Goal: Task Accomplishment & Management: Manage account settings

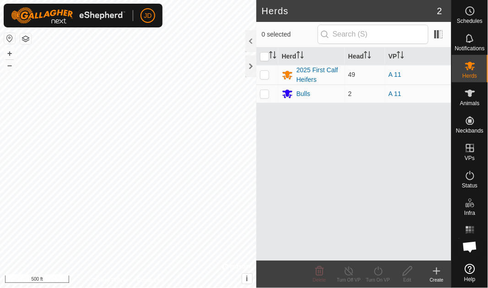
scroll to position [2945, 0]
click at [468, 10] on icon at bounding box center [470, 10] width 11 height 11
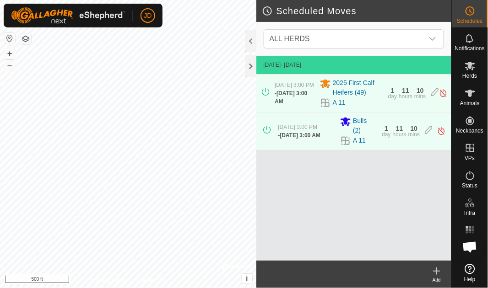
click at [437, 274] on icon at bounding box center [437, 271] width 0 height 6
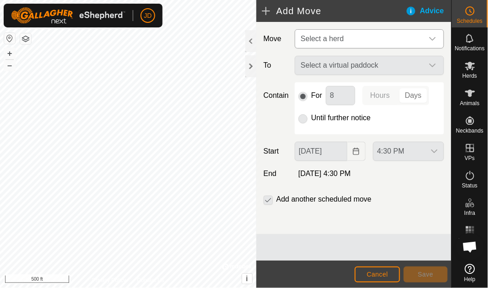
click at [433, 40] on icon "dropdown trigger" at bounding box center [432, 39] width 6 height 4
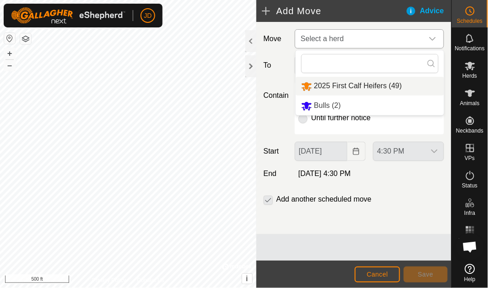
click at [362, 87] on li "2025 First Calf Heifers (49)" at bounding box center [370, 86] width 148 height 19
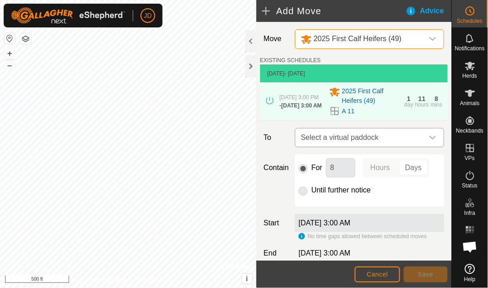
click at [430, 141] on icon "dropdown trigger" at bounding box center [432, 137] width 7 height 7
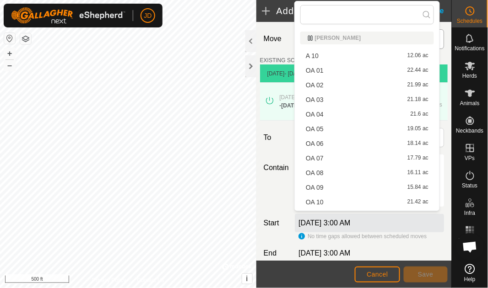
scroll to position [160, 0]
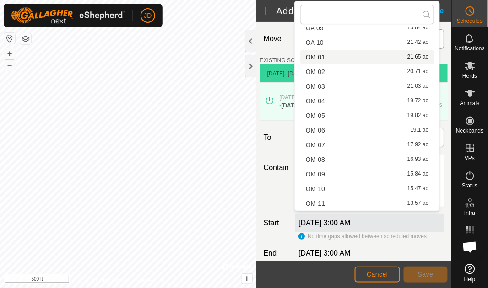
click at [362, 54] on li "OM 01 21.65 ac" at bounding box center [367, 57] width 134 height 14
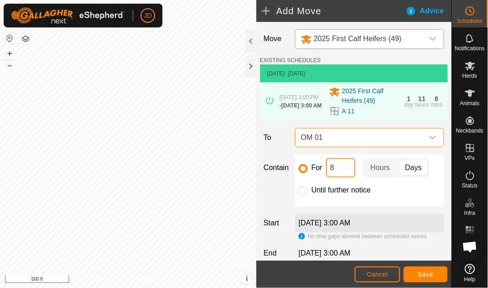
click at [340, 172] on input "8" at bounding box center [340, 167] width 29 height 19
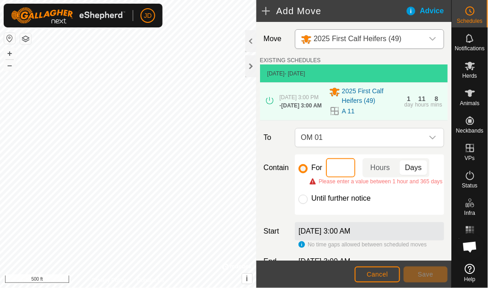
type input "7"
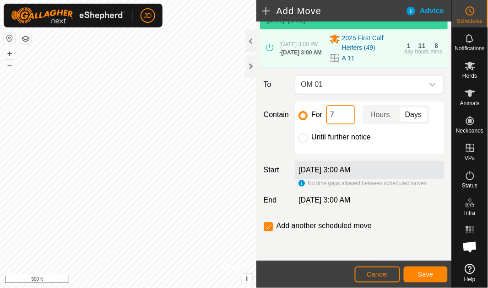
scroll to position [55, 0]
click at [344, 167] on label "[DATE] 3:00 AM" at bounding box center [325, 170] width 52 height 8
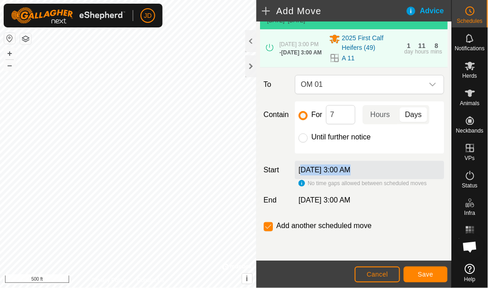
click at [344, 167] on label "[DATE] 3:00 AM" at bounding box center [325, 170] width 52 height 8
click at [391, 166] on div "[DATE] 3:00 AM" at bounding box center [369, 170] width 149 height 18
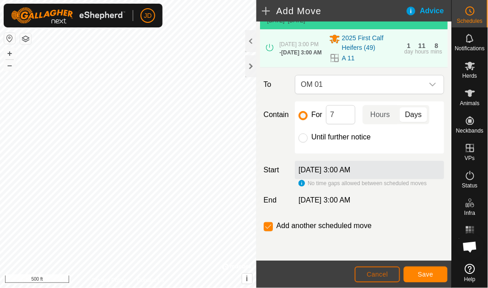
click at [386, 277] on span "Cancel" at bounding box center [378, 274] width 22 height 7
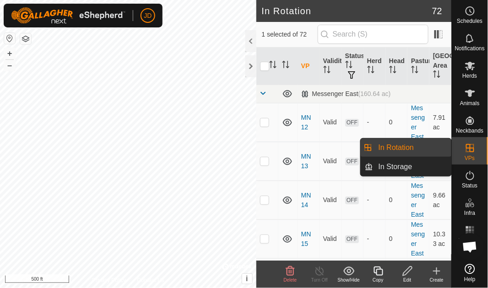
click at [479, 156] on div "VPs" at bounding box center [470, 150] width 36 height 27
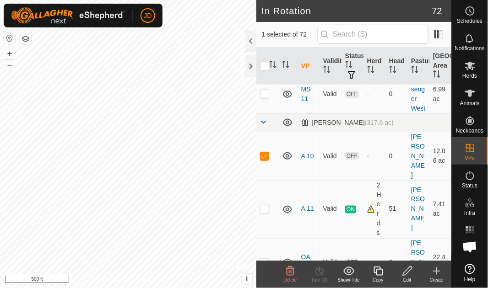
scroll to position [1868, 0]
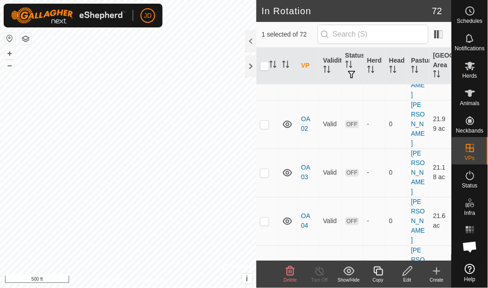
click at [291, 272] on icon at bounding box center [290, 271] width 11 height 11
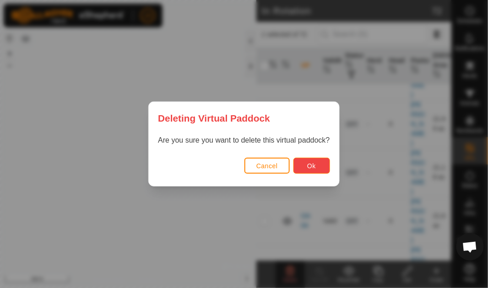
click at [315, 166] on span "Ok" at bounding box center [311, 166] width 9 height 7
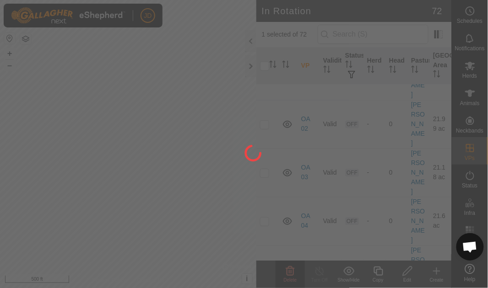
checkbox input "false"
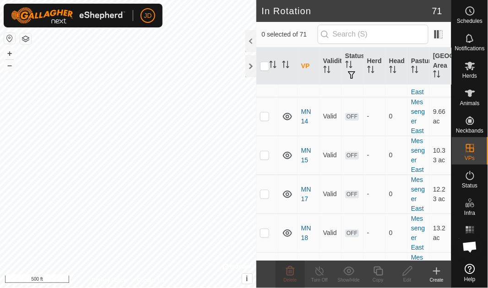
scroll to position [0, 0]
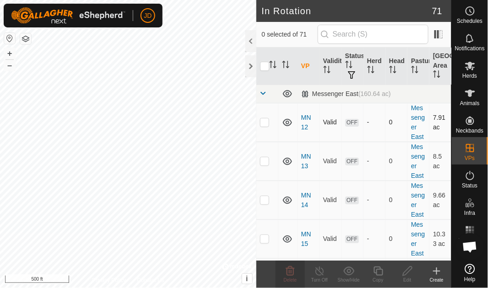
click at [266, 124] on p-checkbox at bounding box center [264, 122] width 9 height 7
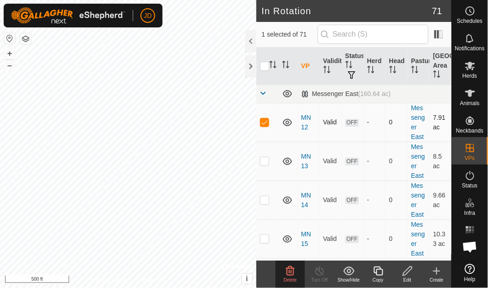
click at [266, 124] on p-checkbox at bounding box center [264, 122] width 9 height 7
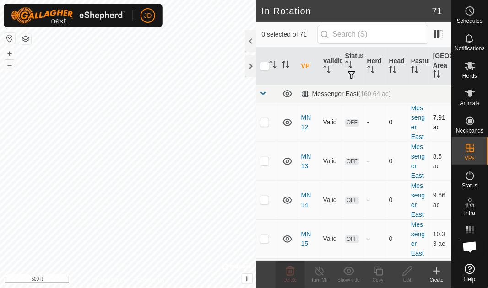
click at [266, 124] on p-checkbox at bounding box center [264, 122] width 9 height 7
checkbox input "true"
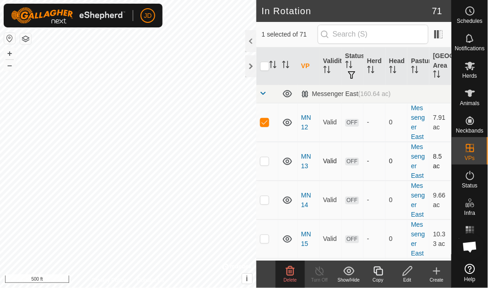
click at [266, 164] on p-checkbox at bounding box center [264, 161] width 9 height 7
checkbox input "true"
click at [266, 201] on p-checkbox at bounding box center [264, 199] width 9 height 7
checkbox input "true"
click at [269, 238] on p-checkbox at bounding box center [264, 238] width 9 height 7
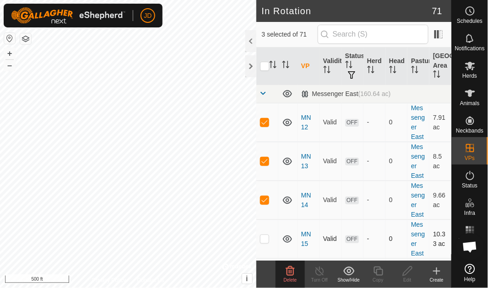
checkbox input "true"
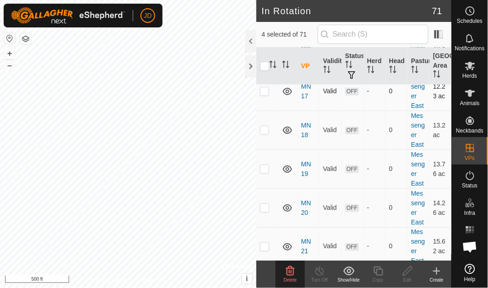
click at [269, 92] on p-tablecheckbox at bounding box center [264, 90] width 9 height 7
checkbox input "true"
click at [267, 129] on p-checkbox at bounding box center [264, 129] width 9 height 7
checkbox input "true"
click at [267, 171] on p-checkbox at bounding box center [264, 168] width 9 height 7
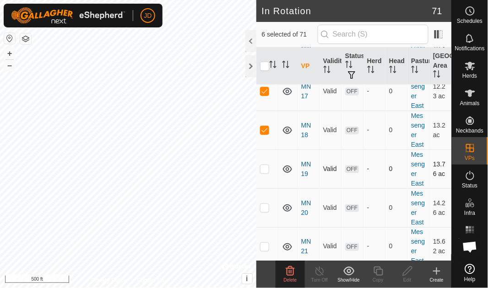
checkbox input "true"
click at [266, 209] on p-checkbox at bounding box center [264, 207] width 9 height 7
checkbox input "true"
click at [267, 245] on p-checkbox at bounding box center [264, 246] width 9 height 7
checkbox input "true"
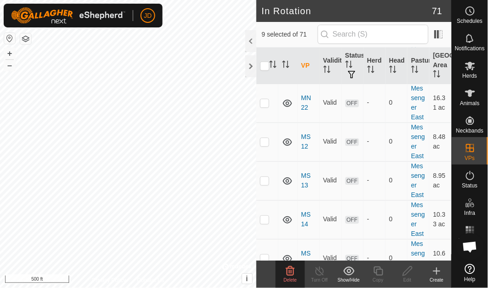
scroll to position [374, 0]
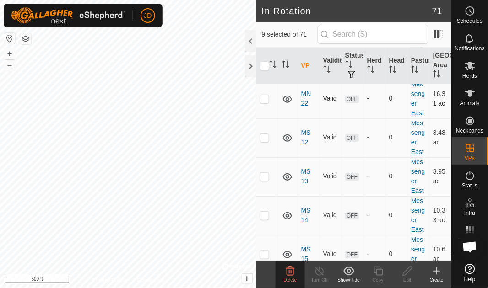
click at [266, 100] on p-checkbox at bounding box center [264, 98] width 9 height 7
checkbox input "true"
click at [269, 137] on p-checkbox at bounding box center [264, 137] width 9 height 7
click at [266, 137] on p-checkbox at bounding box center [264, 137] width 9 height 7
checkbox input "false"
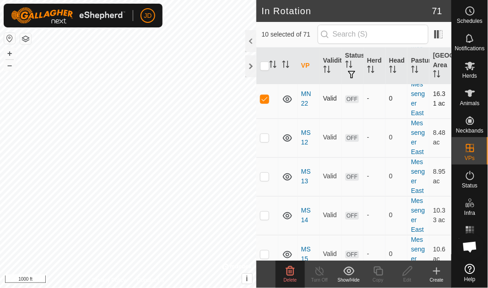
click at [268, 98] on p-checkbox at bounding box center [264, 98] width 9 height 7
checkbox input "false"
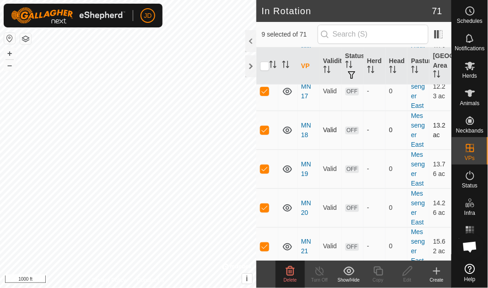
click at [262, 131] on p-checkbox at bounding box center [264, 129] width 9 height 7
checkbox input "false"
click at [264, 91] on p-checkbox at bounding box center [264, 90] width 9 height 7
checkbox input "false"
click at [267, 169] on p-checkbox at bounding box center [264, 168] width 9 height 7
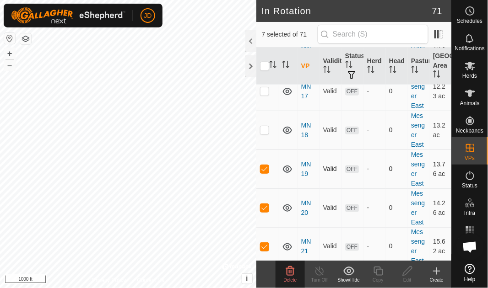
checkbox input "false"
click at [268, 210] on p-checkbox at bounding box center [264, 207] width 9 height 7
checkbox input "false"
click at [265, 248] on p-checkbox at bounding box center [264, 246] width 9 height 7
checkbox input "false"
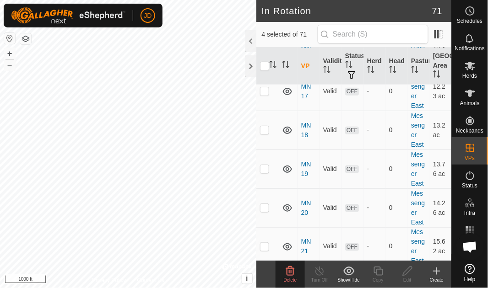
scroll to position [0, 0]
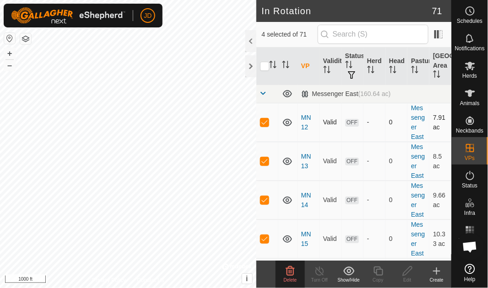
click at [265, 126] on td at bounding box center [267, 122] width 22 height 39
checkbox input "false"
click at [266, 163] on p-checkbox at bounding box center [264, 161] width 9 height 7
checkbox input "false"
click at [265, 203] on p-checkbox at bounding box center [264, 199] width 9 height 7
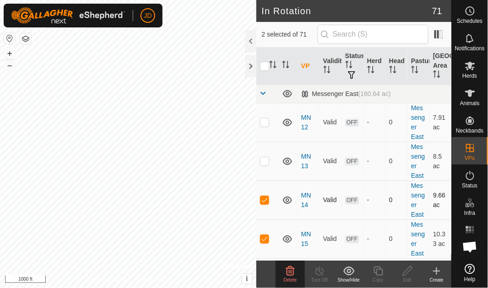
checkbox input "false"
click at [265, 239] on p-checkbox at bounding box center [264, 238] width 9 height 7
checkbox input "false"
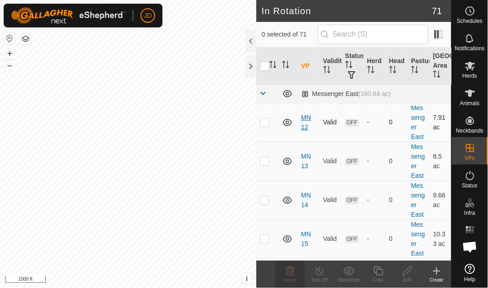
click at [307, 119] on link "MN 12" at bounding box center [306, 122] width 10 height 17
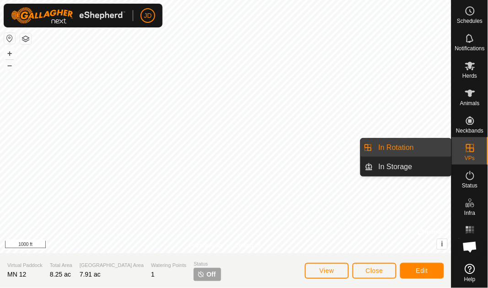
click at [402, 150] on link "In Rotation" at bounding box center [412, 148] width 78 height 18
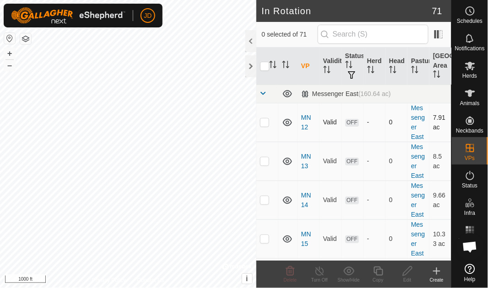
click at [264, 125] on p-checkbox at bounding box center [264, 122] width 9 height 7
checkbox input "true"
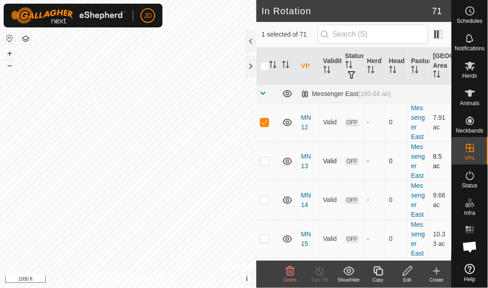
click at [264, 163] on p-checkbox at bounding box center [264, 161] width 9 height 7
checkbox input "true"
click at [264, 193] on td at bounding box center [267, 200] width 22 height 39
checkbox input "true"
click at [266, 241] on p-checkbox at bounding box center [264, 238] width 9 height 7
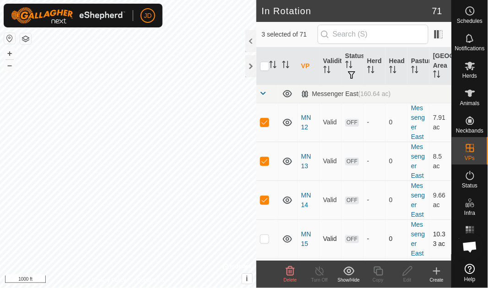
checkbox input "true"
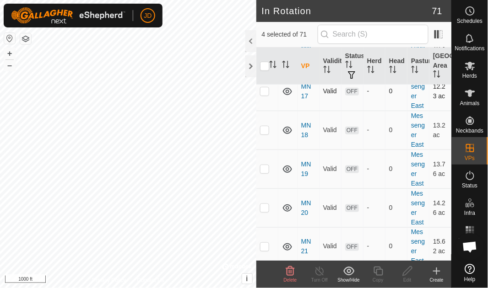
click at [266, 91] on p-checkbox at bounding box center [264, 90] width 9 height 7
checkbox input "true"
click at [267, 132] on p-checkbox at bounding box center [264, 129] width 9 height 7
checkbox input "true"
click at [267, 170] on p-checkbox at bounding box center [264, 168] width 9 height 7
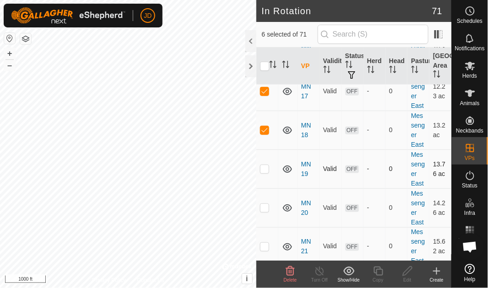
checkbox input "true"
click at [266, 206] on p-checkbox at bounding box center [264, 207] width 9 height 7
checkbox input "true"
click at [267, 244] on p-checkbox at bounding box center [264, 246] width 9 height 7
checkbox input "true"
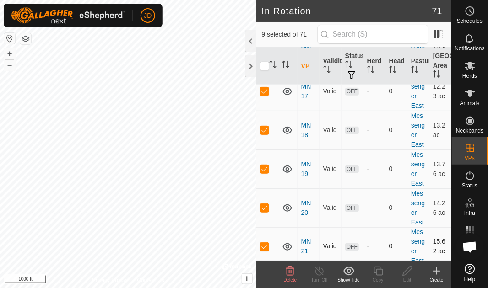
click at [446, 232] on td "15.62 ac" at bounding box center [440, 247] width 22 height 39
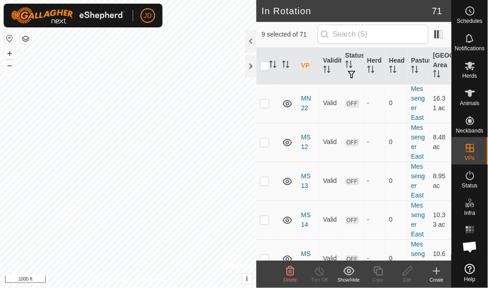
scroll to position [374, 0]
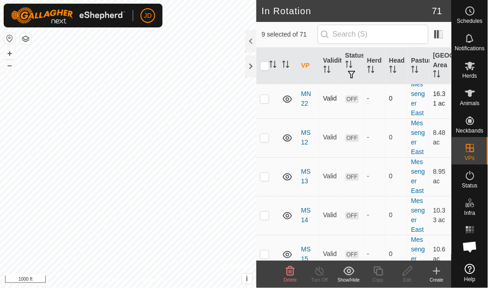
click at [267, 98] on p-checkbox at bounding box center [264, 98] width 9 height 7
checkbox input "true"
click at [267, 139] on p-checkbox at bounding box center [264, 137] width 9 height 7
checkbox input "true"
click at [266, 176] on p-checkbox at bounding box center [264, 176] width 9 height 7
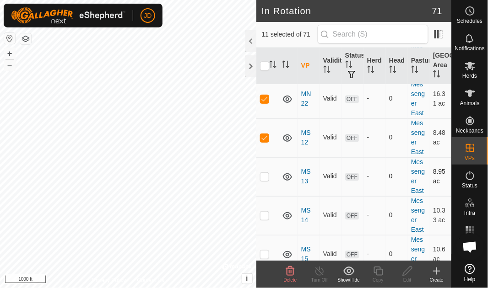
checkbox input "true"
click at [267, 217] on p-checkbox at bounding box center [264, 215] width 9 height 7
checkbox input "true"
click at [266, 255] on p-checkbox at bounding box center [264, 254] width 9 height 7
checkbox input "true"
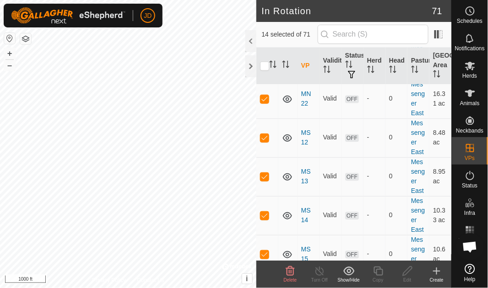
scroll to position [560, 0]
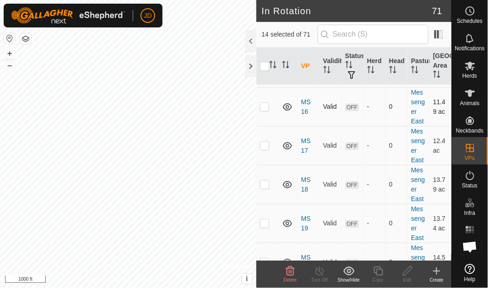
click at [264, 109] on p-checkbox at bounding box center [264, 106] width 9 height 7
checkbox input "true"
click at [266, 146] on p-checkbox at bounding box center [264, 145] width 9 height 7
checkbox input "true"
click at [266, 186] on p-checkbox at bounding box center [264, 184] width 9 height 7
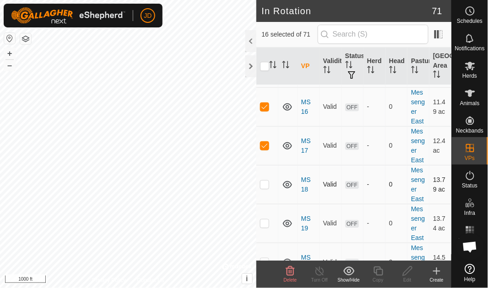
checkbox input "true"
click at [266, 222] on p-checkbox at bounding box center [264, 223] width 9 height 7
checkbox input "true"
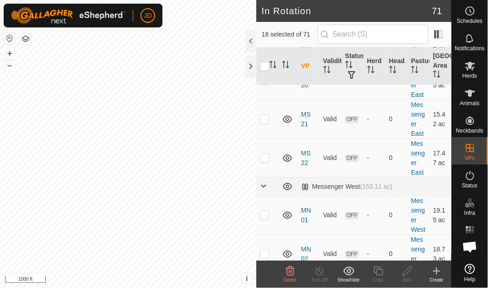
scroll to position [747, 0]
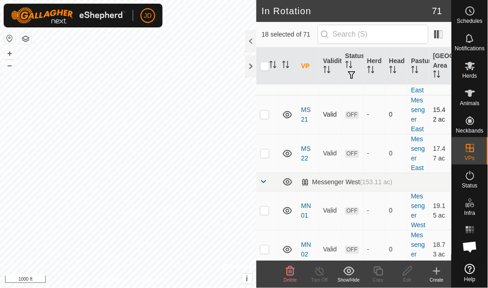
click at [265, 114] on p-checkbox at bounding box center [264, 114] width 9 height 7
checkbox input "true"
click at [265, 154] on p-checkbox at bounding box center [264, 153] width 9 height 7
checkbox input "true"
click at [293, 277] on div "Delete" at bounding box center [290, 280] width 29 height 7
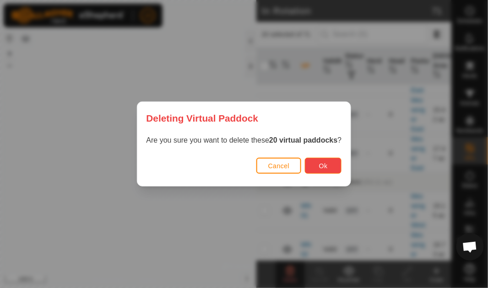
click at [326, 165] on span "Ok" at bounding box center [323, 166] width 9 height 7
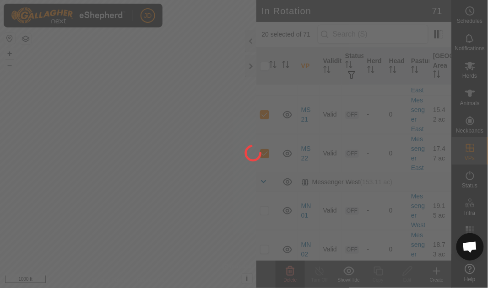
checkbox input "false"
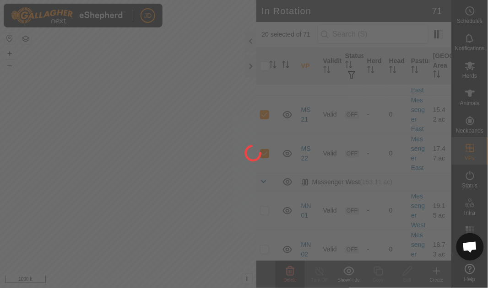
checkbox input "false"
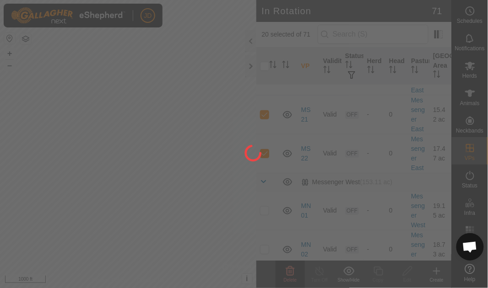
checkbox input "false"
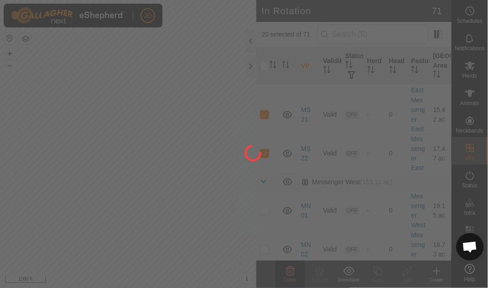
checkbox input "false"
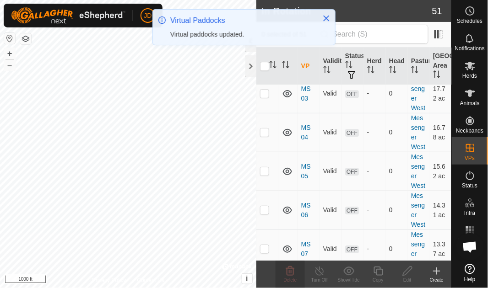
scroll to position [588, 0]
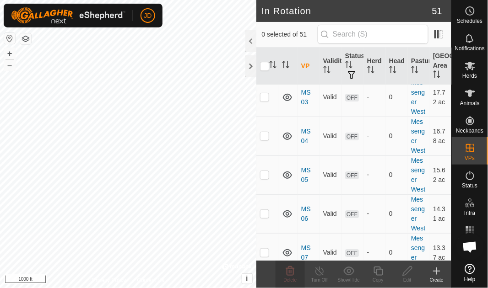
click at [266, 23] on p-checkbox at bounding box center [264, 19] width 9 height 7
checkbox input "true"
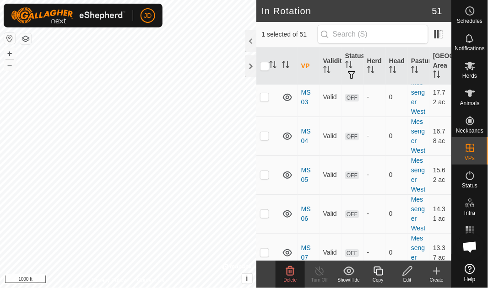
click at [266, 62] on p-checkbox at bounding box center [264, 57] width 9 height 7
checkbox input "true"
click at [266, 101] on p-checkbox at bounding box center [264, 96] width 9 height 7
checkbox input "true"
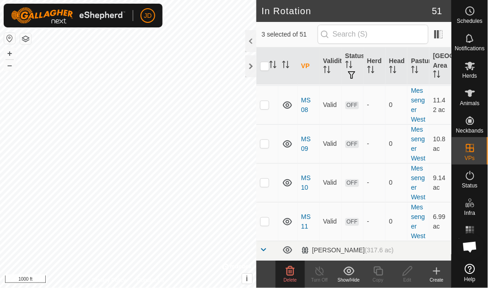
checkbox input "true"
click at [266, 31] on p-checkbox at bounding box center [264, 26] width 9 height 7
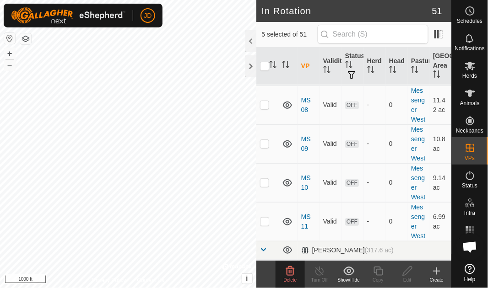
checkbox input "true"
click at [267, 70] on p-checkbox at bounding box center [264, 65] width 9 height 7
checkbox input "true"
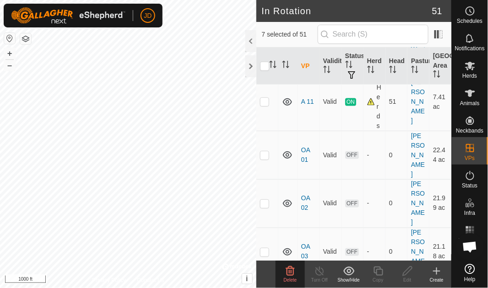
checkbox input "true"
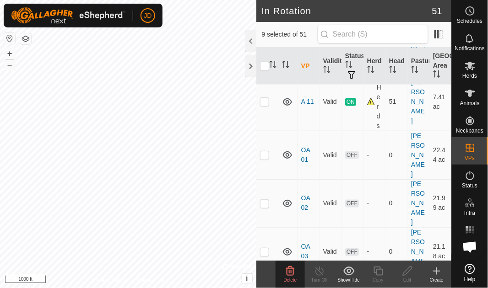
checkbox input "true"
click at [266, 38] on p-checkbox at bounding box center [264, 34] width 9 height 7
checkbox input "true"
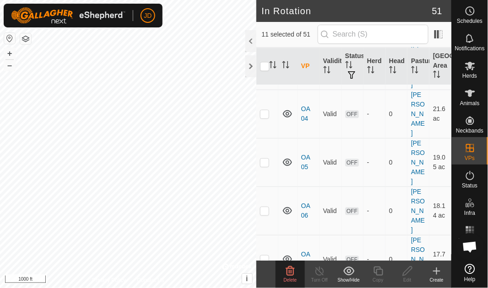
click at [290, 276] on icon at bounding box center [290, 271] width 11 height 11
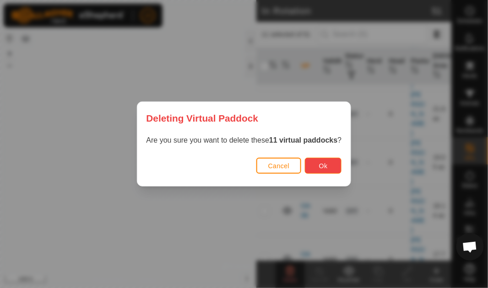
click at [328, 168] on span "Ok" at bounding box center [323, 166] width 9 height 7
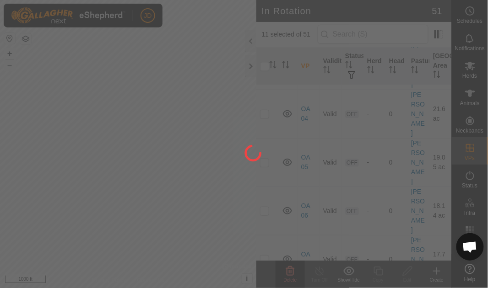
checkbox input "false"
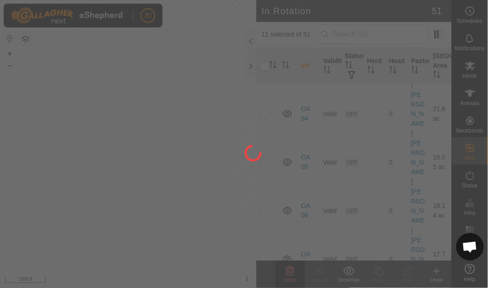
checkbox input "false"
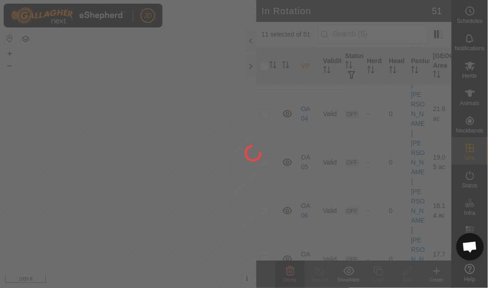
checkbox input "false"
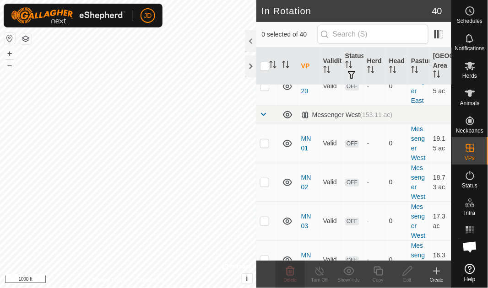
scroll to position [37, 0]
click at [267, 147] on p-checkbox at bounding box center [264, 142] width 9 height 7
checkbox input "true"
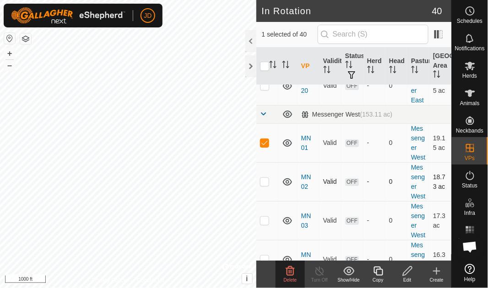
click at [264, 185] on p-checkbox at bounding box center [264, 181] width 9 height 7
checkbox input "true"
click at [265, 224] on p-checkbox at bounding box center [264, 220] width 9 height 7
checkbox input "true"
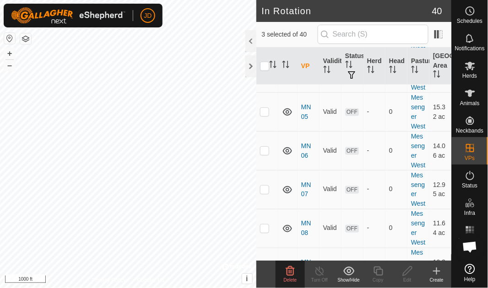
click at [266, 76] on p-checkbox at bounding box center [264, 72] width 9 height 7
checkbox input "true"
click at [267, 131] on td at bounding box center [267, 111] width 22 height 39
checkbox input "true"
click at [266, 154] on p-checkbox at bounding box center [264, 150] width 9 height 7
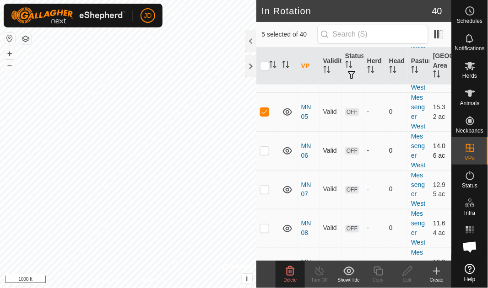
checkbox input "true"
click at [266, 193] on p-checkbox at bounding box center [264, 189] width 9 height 7
checkbox input "true"
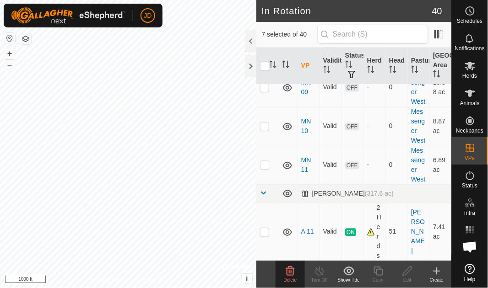
scroll to position [410, 0]
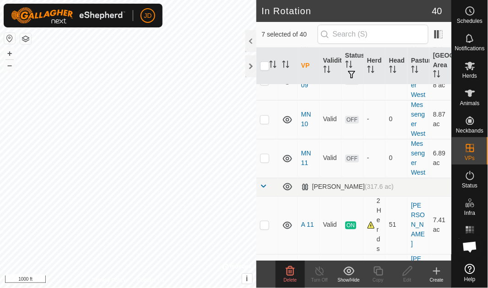
click at [267, 45] on p-checkbox at bounding box center [264, 41] width 9 height 7
checkbox input "true"
click at [266, 84] on p-checkbox at bounding box center [264, 80] width 9 height 7
checkbox input "true"
click at [266, 123] on p-checkbox at bounding box center [264, 119] width 9 height 7
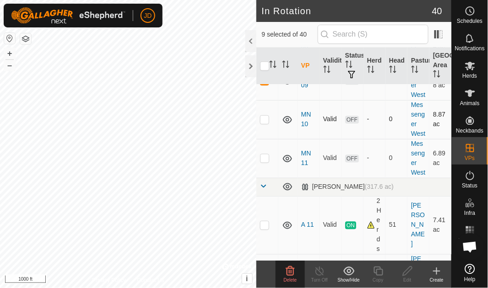
checkbox input "true"
click at [266, 162] on p-checkbox at bounding box center [264, 158] width 9 height 7
checkbox input "true"
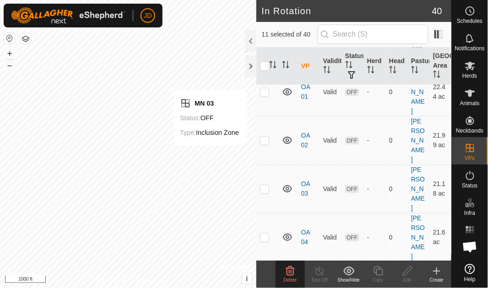
click at [291, 271] on icon at bounding box center [290, 271] width 11 height 11
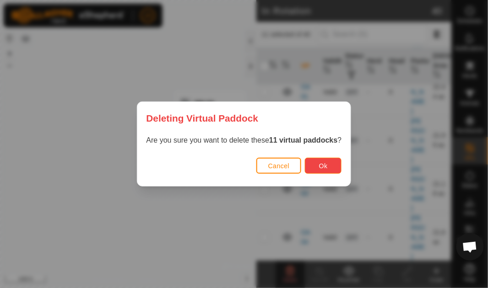
click at [327, 167] on span "Ok" at bounding box center [323, 166] width 9 height 7
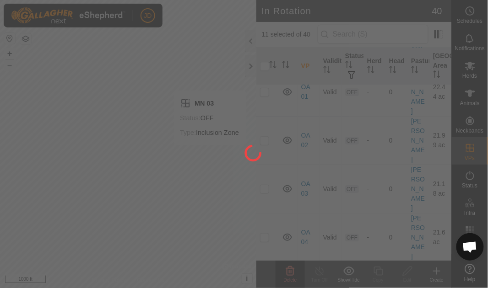
checkbox input "false"
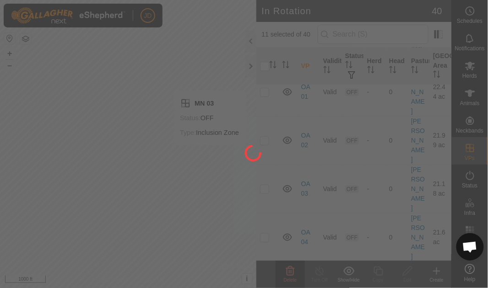
checkbox input "false"
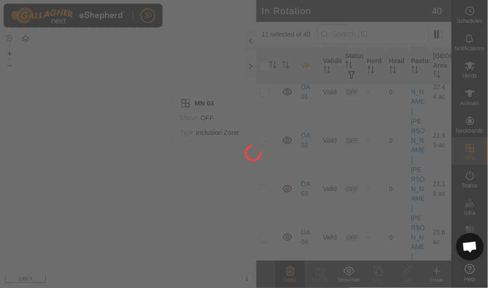
checkbox input "false"
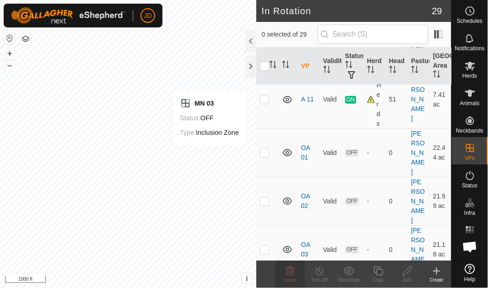
scroll to position [0, 0]
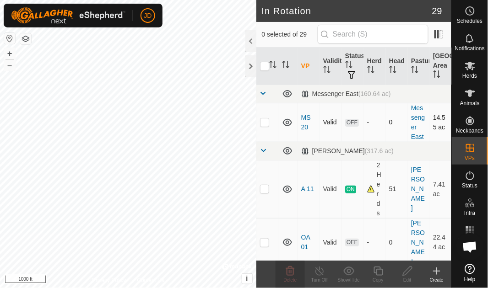
click at [265, 122] on p-checkbox at bounding box center [264, 122] width 9 height 7
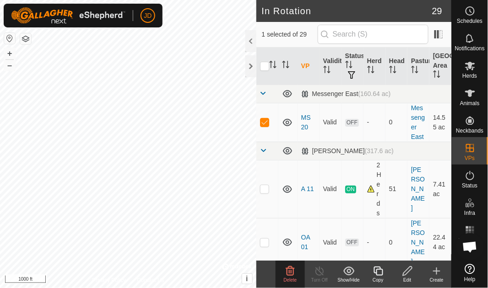
click at [293, 276] on icon at bounding box center [290, 271] width 11 height 11
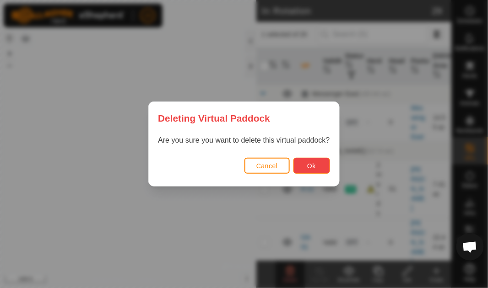
click at [316, 161] on button "Ok" at bounding box center [311, 166] width 37 height 16
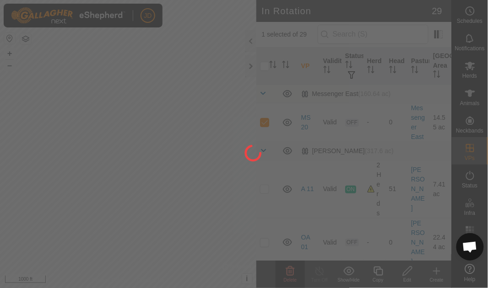
checkbox input "false"
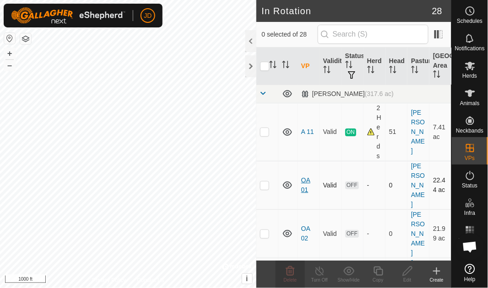
click at [305, 177] on link "OA 01" at bounding box center [305, 185] width 9 height 17
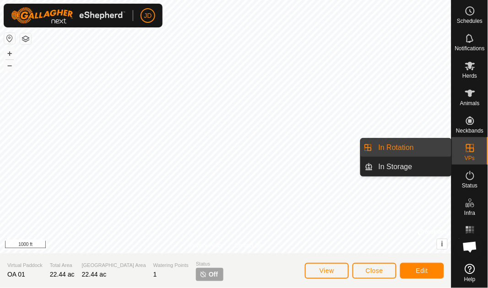
click at [415, 145] on link "In Rotation" at bounding box center [412, 148] width 78 height 18
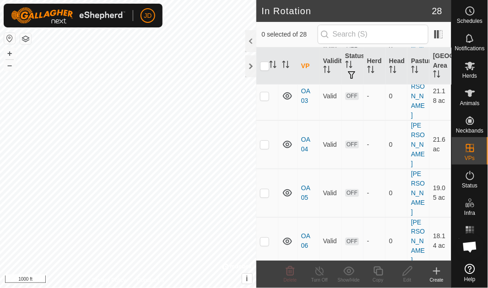
scroll to position [187, 0]
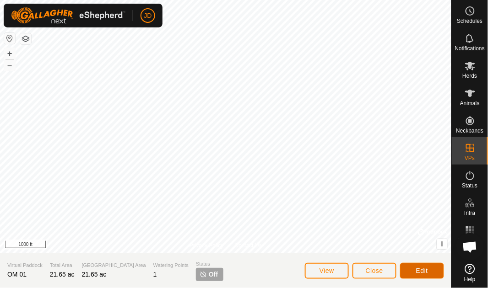
click at [426, 269] on span "Edit" at bounding box center [422, 270] width 12 height 7
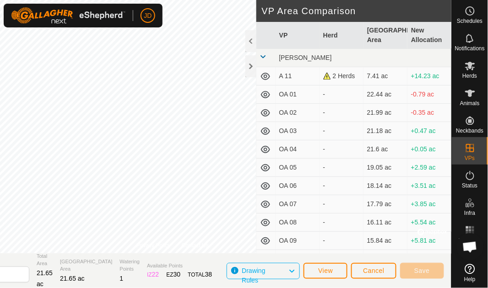
click at [292, 271] on icon at bounding box center [291, 272] width 7 height 12
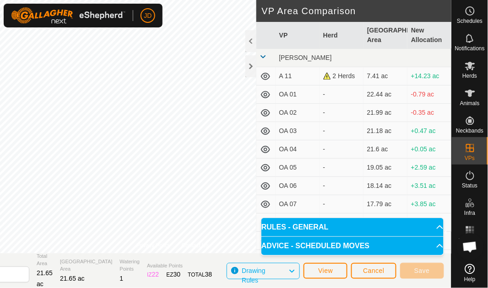
click at [292, 271] on icon at bounding box center [291, 272] width 7 height 12
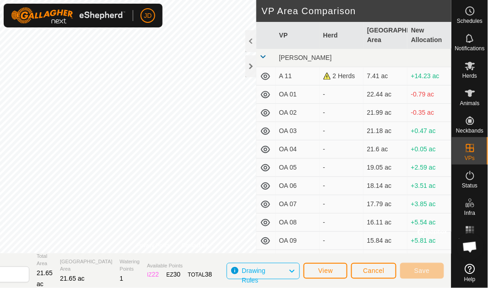
scroll to position [203, 0]
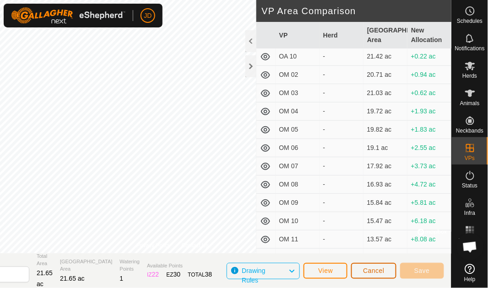
click at [379, 269] on span "Cancel" at bounding box center [374, 270] width 22 height 7
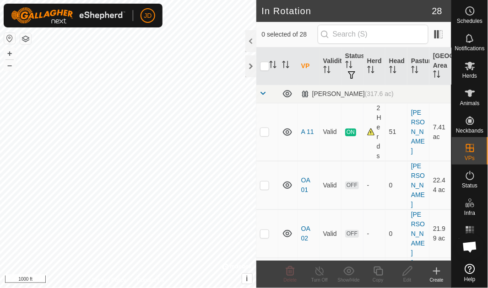
checkbox input "true"
click at [379, 274] on icon at bounding box center [378, 271] width 11 height 11
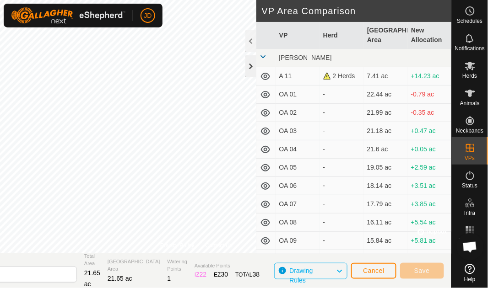
click at [250, 63] on div at bounding box center [250, 66] width 11 height 22
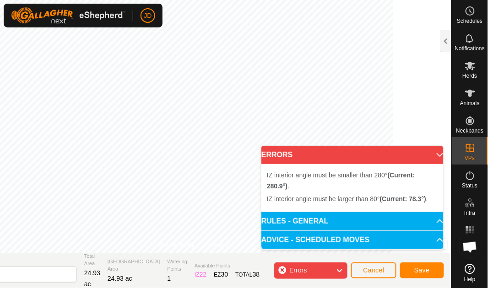
click at [435, 156] on p-accordion-header "ERRORS" at bounding box center [352, 155] width 182 height 18
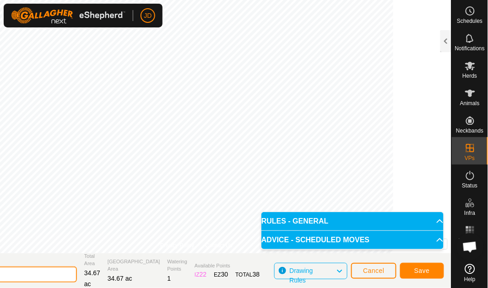
click at [60, 275] on input "OM 01-VP001" at bounding box center [13, 275] width 128 height 16
type input "OM 01"
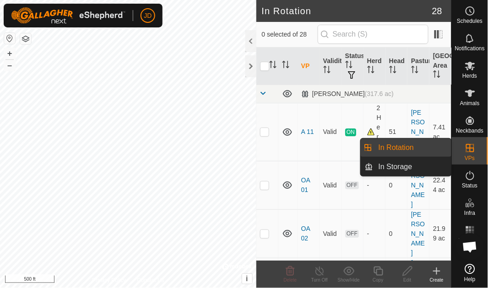
click at [473, 154] on es-virtualpaddocks-svg-icon at bounding box center [470, 148] width 16 height 15
click at [469, 154] on es-virtualpaddocks-svg-icon at bounding box center [470, 148] width 16 height 15
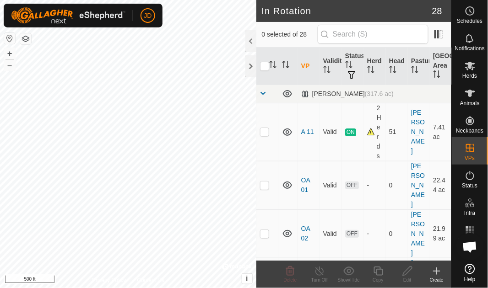
checkbox input "true"
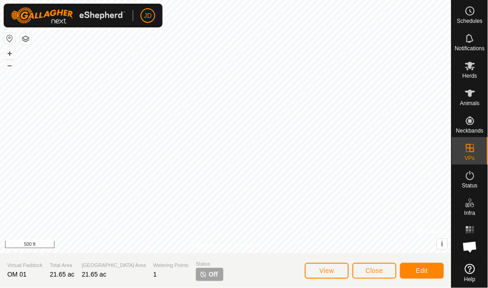
click at [29, 273] on div "Virtual [PERSON_NAME] 01" at bounding box center [24, 271] width 35 height 19
click at [26, 273] on span "OM 01" at bounding box center [16, 274] width 19 height 7
click at [27, 275] on div "Virtual [PERSON_NAME] 01" at bounding box center [24, 271] width 35 height 19
click at [421, 268] on span "Edit" at bounding box center [422, 270] width 12 height 7
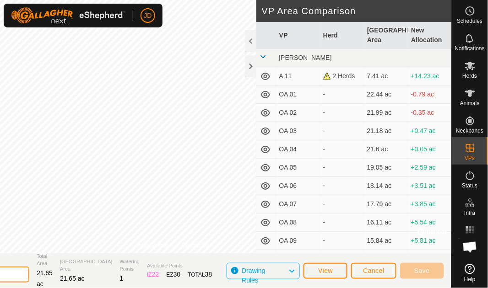
type input "OM 01A"
click at [434, 268] on button "Save" at bounding box center [422, 271] width 44 height 16
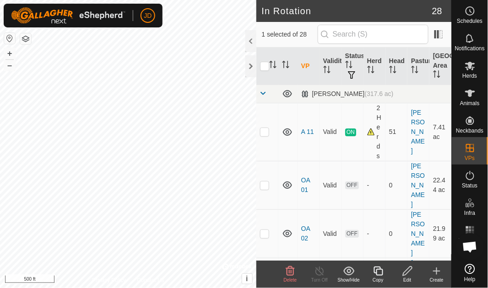
checkbox input "false"
checkbox input "true"
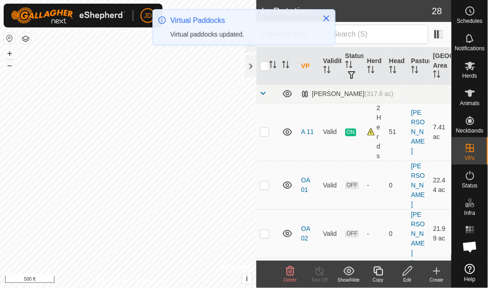
checkbox input "true"
checkbox input "false"
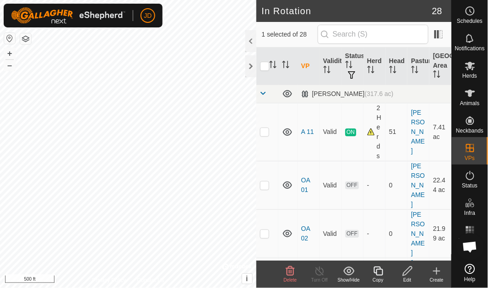
checkbox input "false"
checkbox input "true"
checkbox input "false"
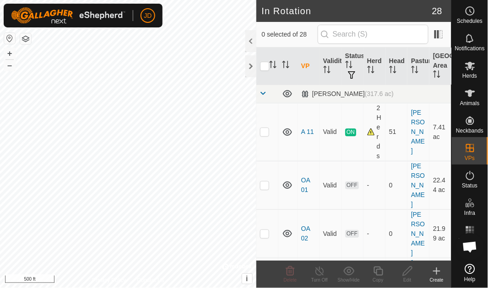
scroll to position [187, 0]
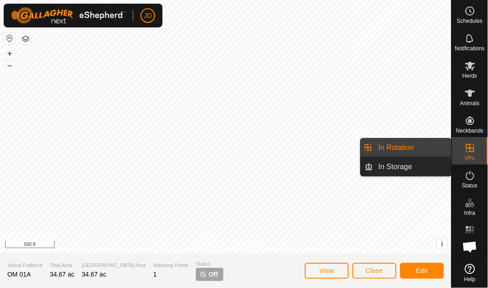
click at [475, 153] on icon at bounding box center [470, 148] width 11 height 11
click at [429, 148] on link "In Rotation" at bounding box center [412, 148] width 78 height 18
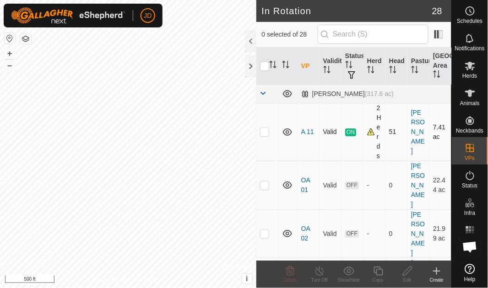
checkbox input "true"
click at [379, 277] on div "Copy" at bounding box center [378, 280] width 29 height 7
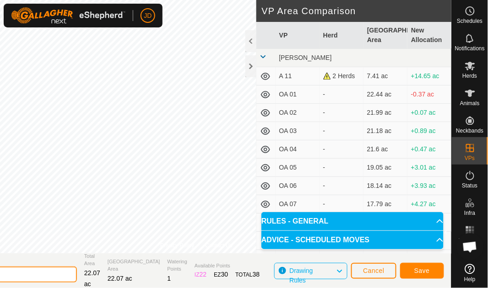
click at [61, 275] on input "OM 01A-VP001" at bounding box center [13, 275] width 128 height 16
type input "OM 01"
click at [428, 273] on span "Save" at bounding box center [422, 270] width 16 height 7
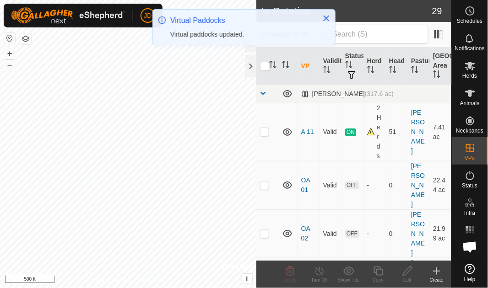
scroll to position [187, 0]
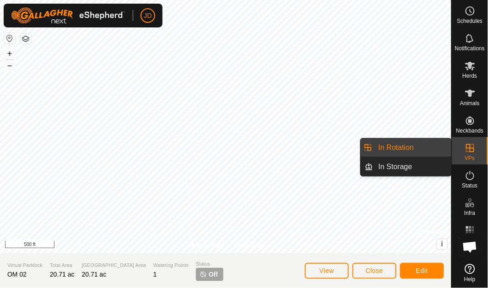
click at [422, 149] on link "In Rotation" at bounding box center [412, 148] width 78 height 18
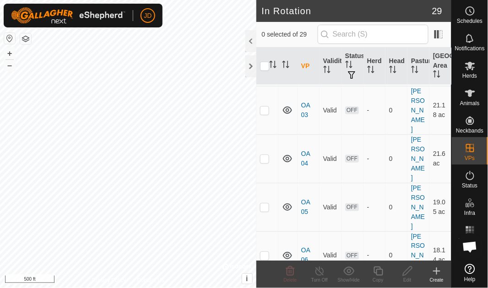
scroll to position [187, 0]
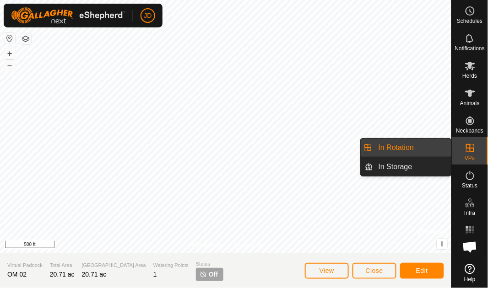
click at [425, 145] on link "In Rotation" at bounding box center [412, 148] width 78 height 18
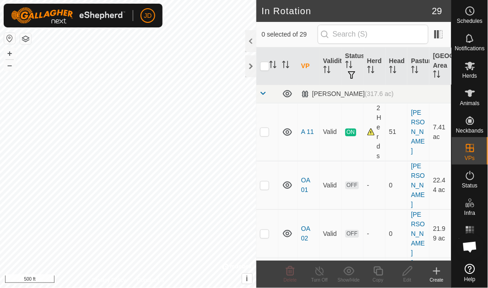
scroll to position [187, 0]
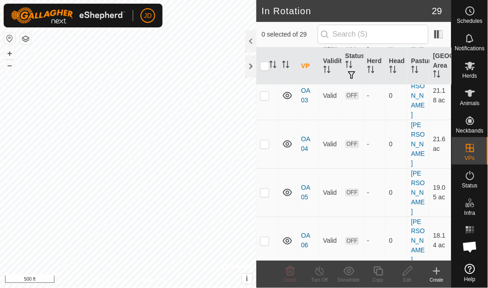
checkbox input "true"
click at [381, 275] on icon at bounding box center [378, 271] width 9 height 9
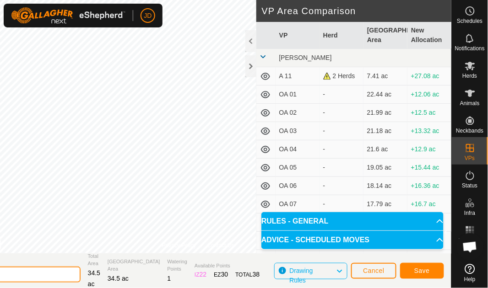
click at [31, 274] on input "OM 02-VP001" at bounding box center [16, 275] width 128 height 16
type input "OM 02A"
click at [423, 267] on span "Save" at bounding box center [422, 270] width 16 height 7
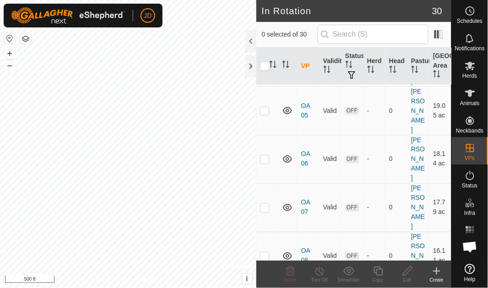
scroll to position [272, 0]
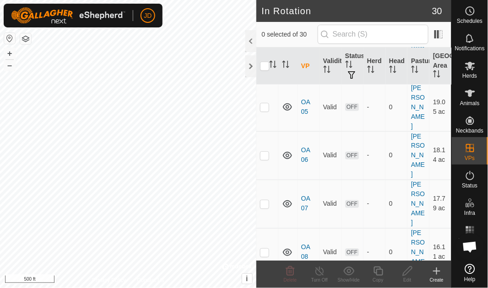
checkbox input "true"
click at [382, 274] on icon at bounding box center [378, 271] width 11 height 11
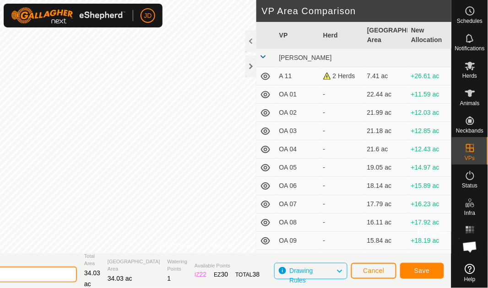
click at [31, 275] on input "OM 03-VP001" at bounding box center [13, 275] width 128 height 16
type input "OM 03A"
click at [424, 268] on span "Save" at bounding box center [422, 270] width 16 height 7
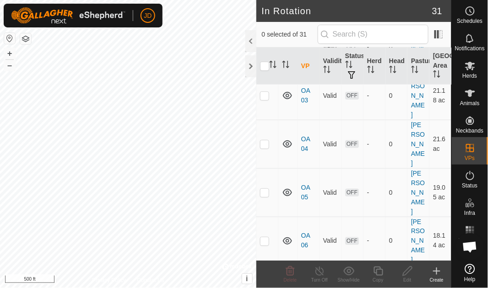
scroll to position [374, 0]
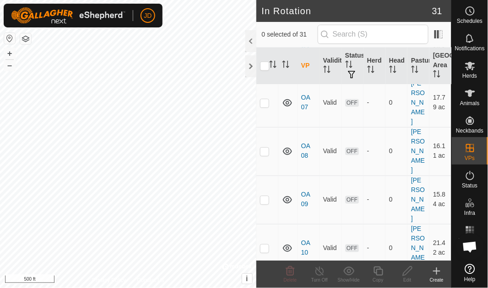
checkbox input "true"
click at [378, 275] on icon at bounding box center [378, 271] width 9 height 9
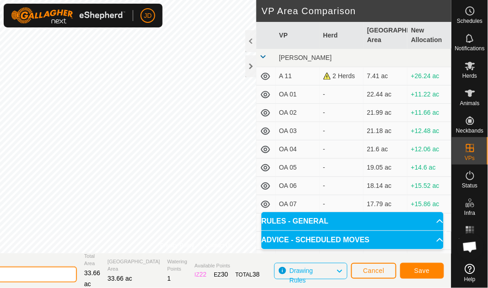
click at [32, 274] on input "OM 04-VP001" at bounding box center [13, 275] width 128 height 16
type input "OM 04A"
click at [424, 269] on span "Save" at bounding box center [422, 270] width 16 height 7
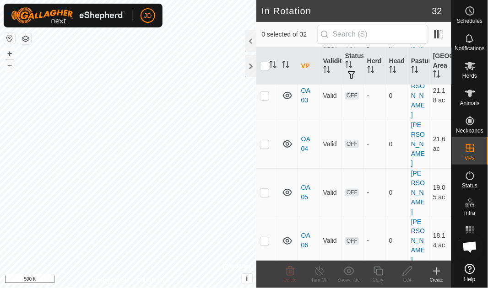
scroll to position [374, 0]
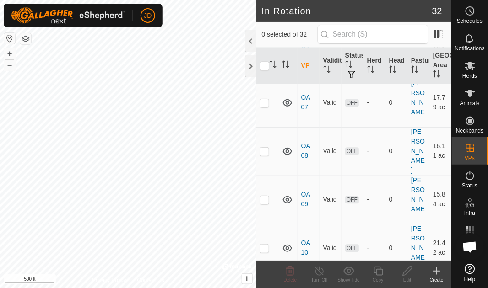
checkbox input "true"
click at [380, 271] on icon at bounding box center [378, 271] width 11 height 11
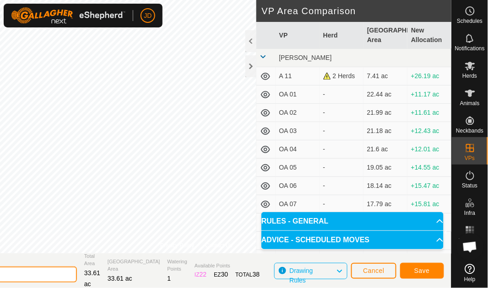
click at [33, 275] on input "OM 05-VP001" at bounding box center [13, 275] width 128 height 16
type input "OM 05A"
click at [424, 271] on span "Save" at bounding box center [422, 270] width 16 height 7
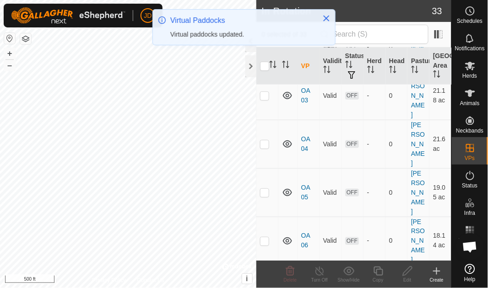
scroll to position [374, 0]
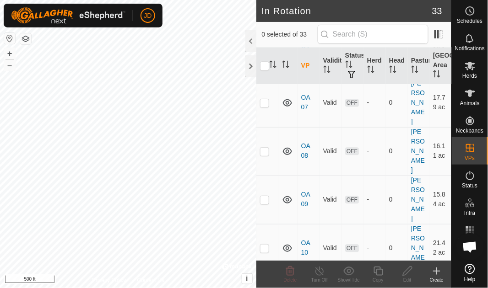
checkbox input "true"
click at [379, 272] on icon at bounding box center [378, 271] width 11 height 11
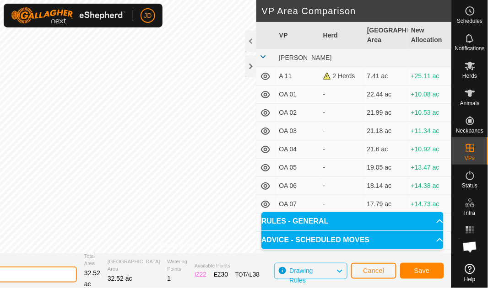
click at [31, 273] on input "OM 06-VP001" at bounding box center [13, 275] width 128 height 16
type input "OM 06A"
click at [423, 273] on span "Save" at bounding box center [422, 270] width 16 height 7
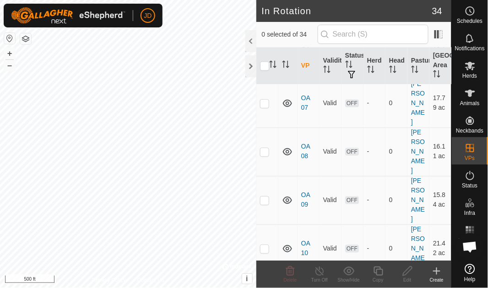
scroll to position [374, 0]
checkbox input "true"
click at [381, 276] on icon at bounding box center [378, 271] width 9 height 9
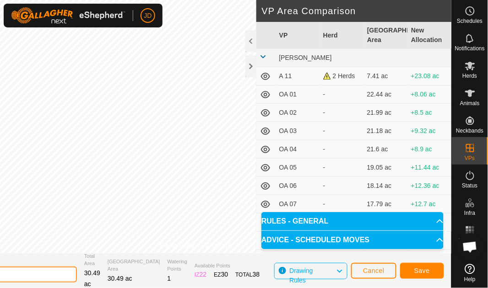
click at [32, 275] on input "OM 07-VP001" at bounding box center [13, 275] width 128 height 16
type input "OM 07A"
click at [425, 269] on span "Save" at bounding box center [422, 270] width 16 height 7
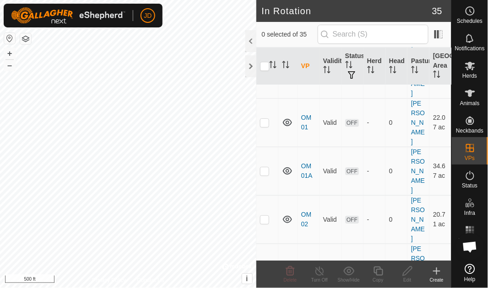
scroll to position [548, 0]
checkbox input "true"
click at [379, 272] on icon at bounding box center [378, 271] width 11 height 11
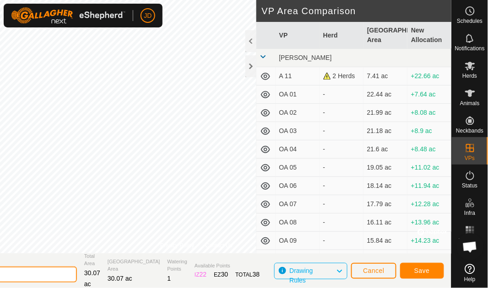
click at [32, 275] on input "OM 08-VP001" at bounding box center [13, 275] width 128 height 16
type input "OM 08A"
click at [421, 269] on span "Save" at bounding box center [422, 270] width 16 height 7
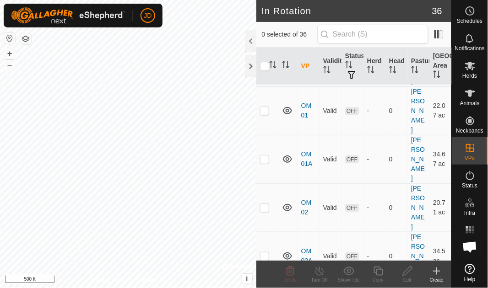
scroll to position [560, 0]
checkbox input "true"
click at [380, 273] on icon at bounding box center [378, 271] width 11 height 11
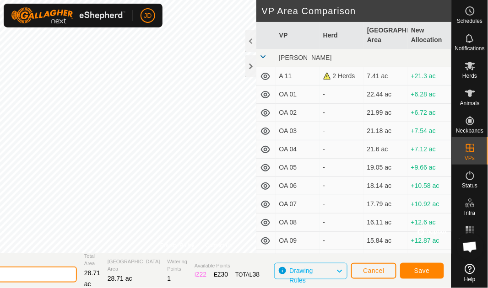
click at [31, 273] on input "OM 09-VP001" at bounding box center [13, 275] width 128 height 16
click at [31, 273] on input "OM 09A-VP001" at bounding box center [13, 275] width 128 height 16
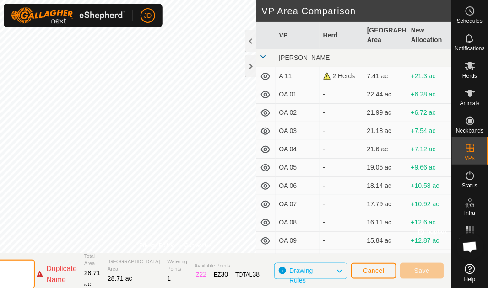
type input "OM 09"
click at [377, 272] on span "Cancel" at bounding box center [374, 270] width 22 height 7
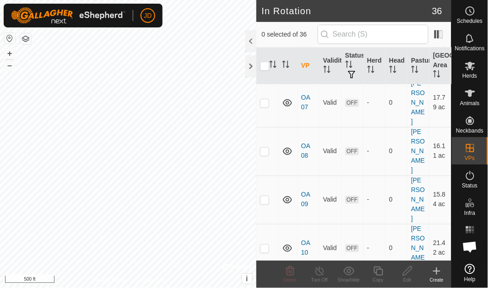
scroll to position [560, 0]
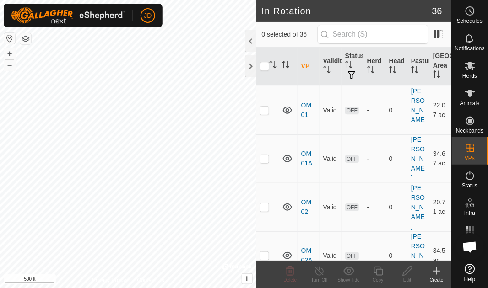
checkbox input "true"
click at [381, 272] on icon at bounding box center [378, 271] width 11 height 11
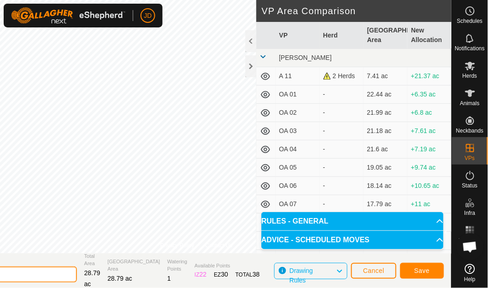
click at [31, 276] on input "OM 09-VP001" at bounding box center [13, 275] width 128 height 16
type input "OM 09A"
click at [423, 270] on span "Save" at bounding box center [422, 270] width 16 height 7
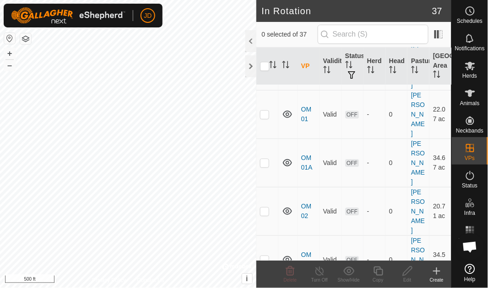
scroll to position [560, 0]
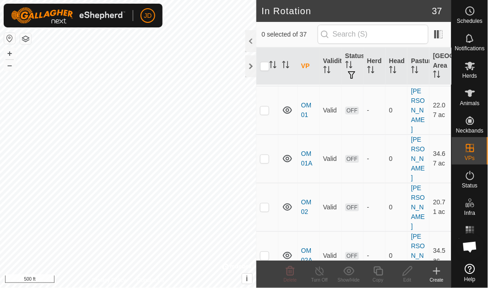
checkbox input "true"
click at [378, 274] on icon at bounding box center [378, 271] width 11 height 11
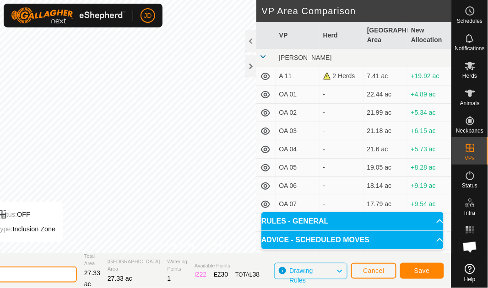
click at [31, 275] on input "OM 10-VP001" at bounding box center [13, 275] width 128 height 16
type input "OM 10A"
click at [419, 268] on span "Save" at bounding box center [422, 270] width 16 height 7
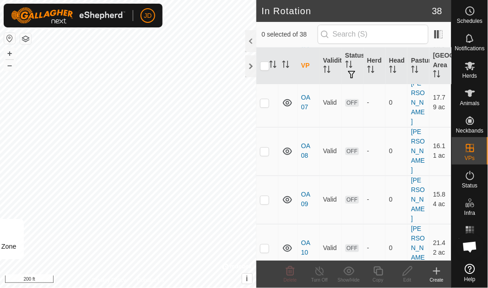
scroll to position [560, 0]
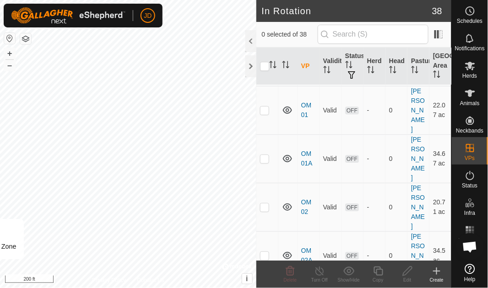
checkbox input "true"
click at [381, 271] on icon at bounding box center [378, 271] width 11 height 11
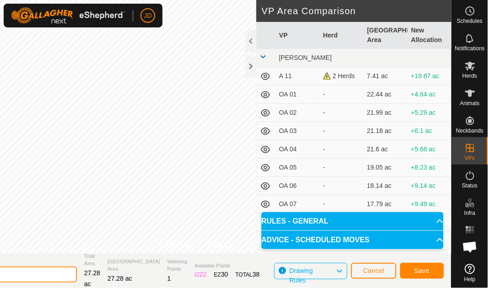
click at [31, 274] on input "OM 11-VP001" at bounding box center [13, 275] width 128 height 16
type input "OM 11A"
click at [420, 273] on span "Save" at bounding box center [422, 270] width 16 height 7
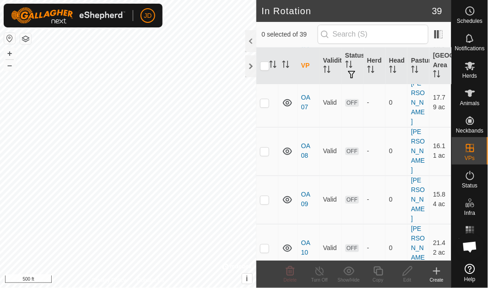
scroll to position [560, 0]
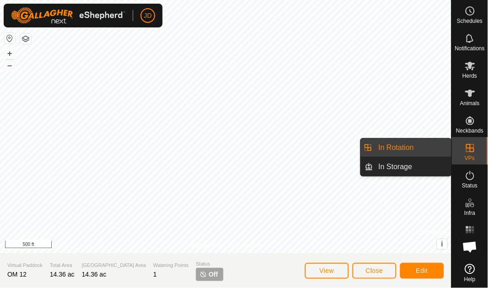
click at [423, 148] on link "In Rotation" at bounding box center [412, 148] width 78 height 18
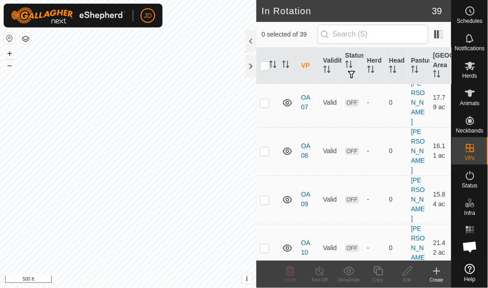
scroll to position [560, 0]
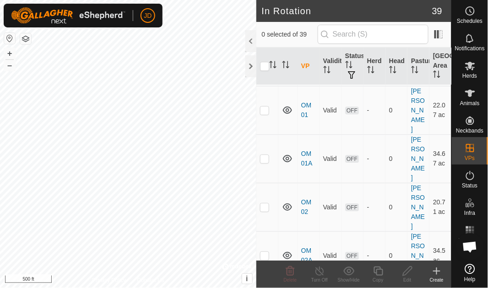
click at [291, 273] on icon at bounding box center [290, 271] width 11 height 11
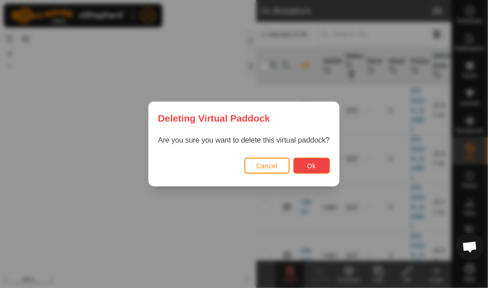
click at [316, 163] on span "Ok" at bounding box center [311, 166] width 9 height 7
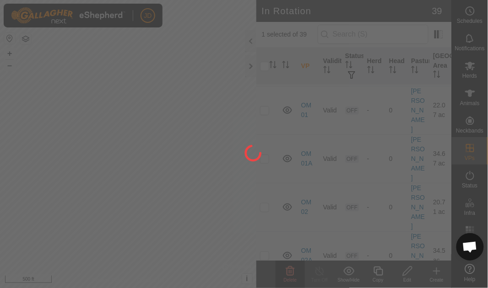
checkbox input "false"
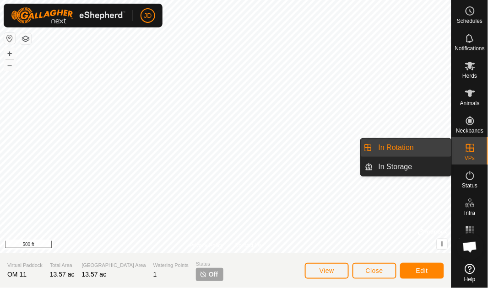
drag, startPoint x: 472, startPoint y: 163, endPoint x: 469, endPoint y: 154, distance: 9.0
click at [469, 154] on es-virtualpaddocks-svg-icon at bounding box center [470, 148] width 16 height 15
click at [418, 149] on link "In Rotation" at bounding box center [412, 148] width 78 height 18
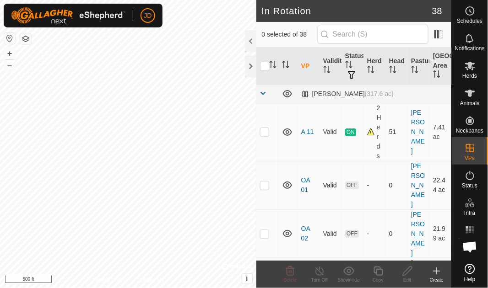
click at [262, 182] on p-checkbox at bounding box center [264, 185] width 9 height 7
checkbox input "true"
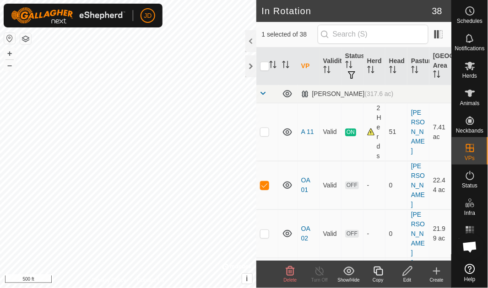
click at [375, 276] on icon at bounding box center [378, 271] width 11 height 11
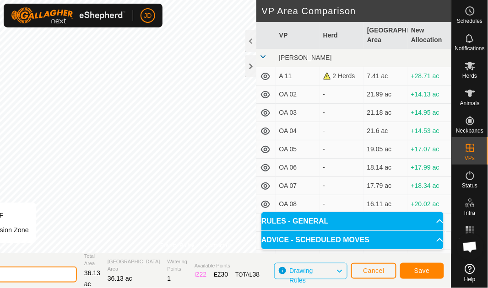
click at [31, 276] on input "OA 01-VP001" at bounding box center [13, 275] width 128 height 16
type input "OA 01A"
click at [430, 270] on button "Save" at bounding box center [422, 271] width 44 height 16
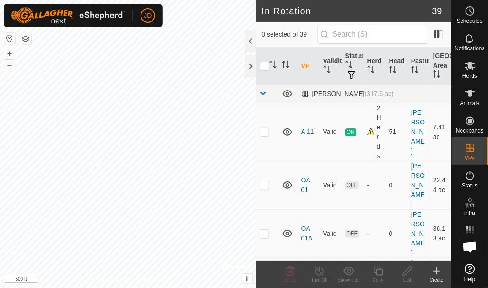
click at [265, 279] on p-checkbox at bounding box center [264, 282] width 9 height 7
checkbox input "true"
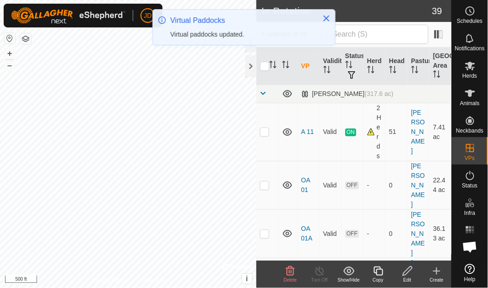
click at [379, 274] on icon at bounding box center [378, 271] width 11 height 11
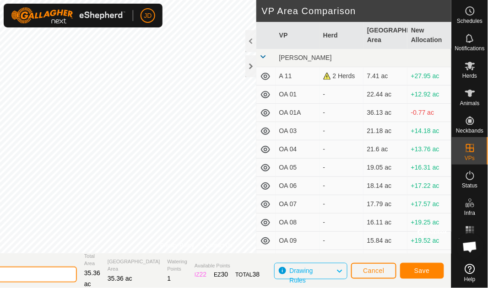
click at [29, 274] on input "OA 02-VP001" at bounding box center [13, 275] width 128 height 16
type input "OA 02A"
click at [421, 269] on span "Save" at bounding box center [422, 270] width 16 height 7
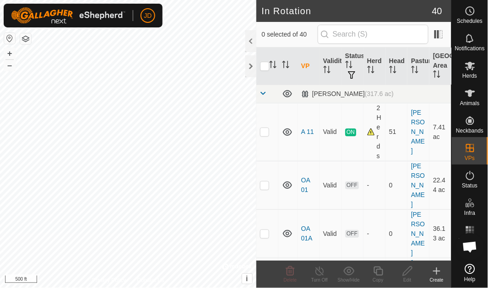
checkbox input "true"
click at [378, 272] on icon at bounding box center [378, 271] width 11 height 11
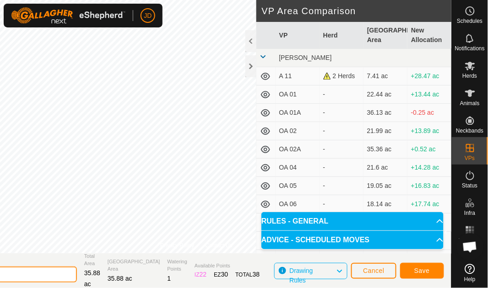
click at [30, 275] on input "OA 03-VP001" at bounding box center [13, 275] width 128 height 16
type input "OA 03A"
click at [425, 269] on span "Save" at bounding box center [422, 270] width 16 height 7
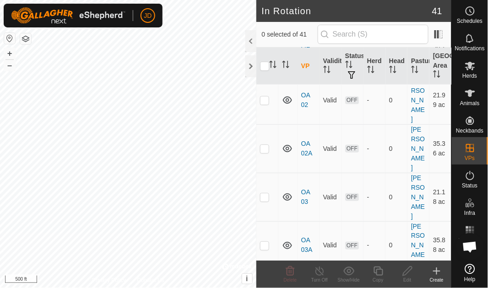
scroll to position [187, 0]
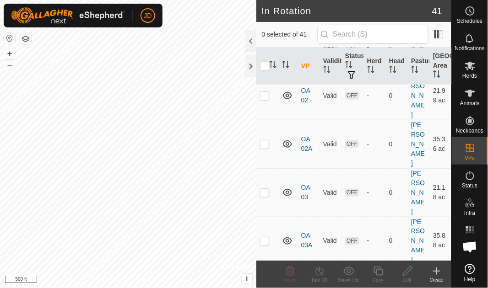
click at [266, 286] on p-checkbox at bounding box center [264, 289] width 9 height 7
click at [380, 276] on icon at bounding box center [378, 271] width 11 height 11
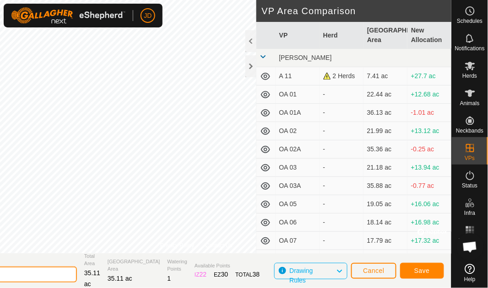
click at [30, 274] on input "OA 04-VP001" at bounding box center [13, 275] width 128 height 16
type input "OA 04A"
click at [422, 269] on span "Save" at bounding box center [422, 270] width 16 height 7
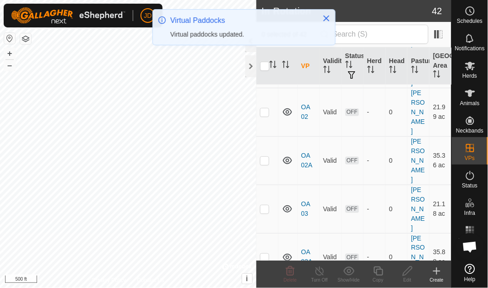
scroll to position [187, 0]
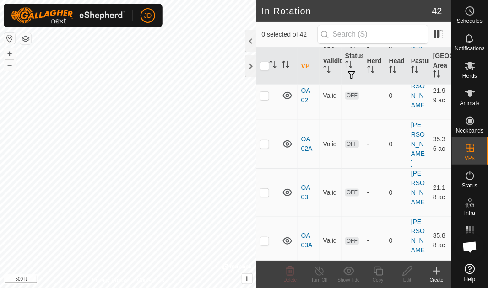
checkbox input "true"
click at [380, 272] on icon at bounding box center [378, 271] width 11 height 11
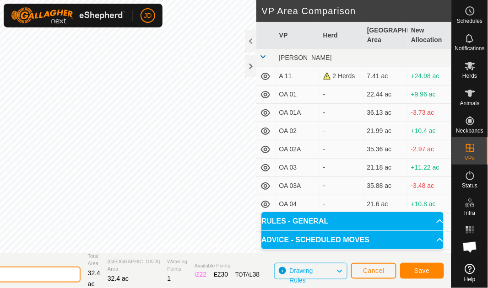
click at [31, 275] on input "OA 05-VP001" at bounding box center [16, 275] width 128 height 16
type input "OA 05-A"
click at [418, 273] on span "Save" at bounding box center [422, 270] width 16 height 7
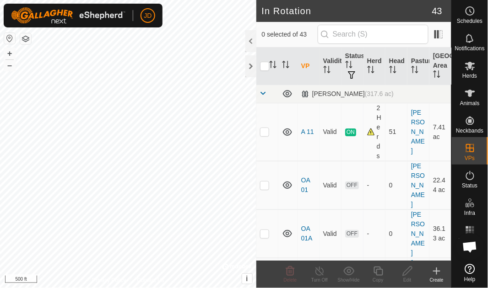
scroll to position [187, 0]
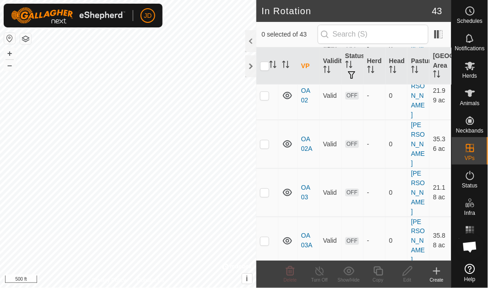
checkbox input "true"
click at [378, 271] on icon at bounding box center [378, 271] width 11 height 11
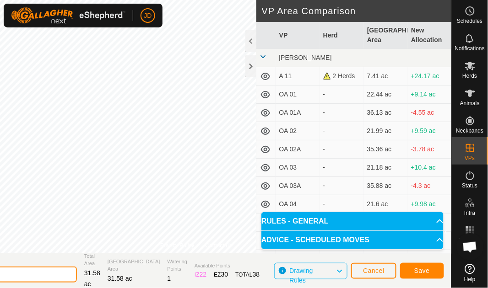
click at [29, 275] on input "OA 06-VP001" at bounding box center [13, 275] width 128 height 16
type input "OA 06A"
click at [422, 270] on span "Save" at bounding box center [422, 270] width 16 height 7
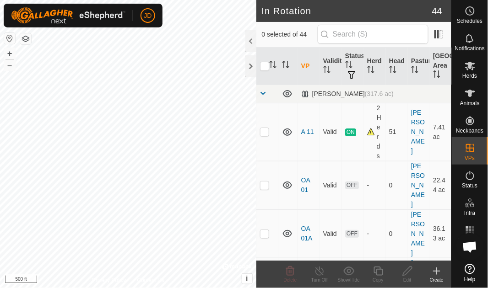
scroll to position [187, 0]
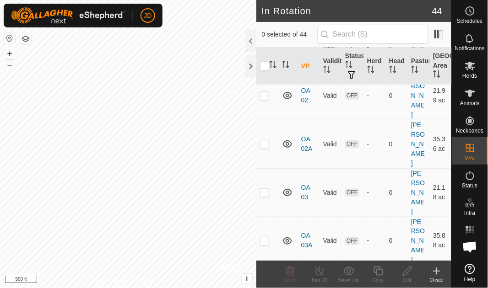
checkbox input "true"
click at [381, 277] on div "Copy" at bounding box center [378, 280] width 29 height 7
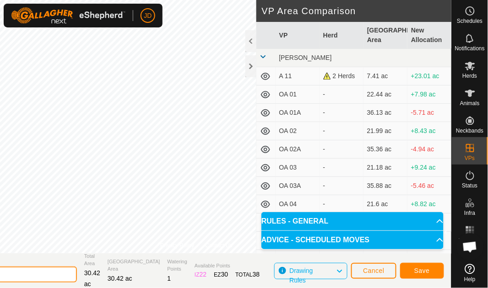
click at [31, 275] on input "OA 07-VP001" at bounding box center [13, 275] width 128 height 16
type input "OA 07A"
click at [422, 270] on span "Save" at bounding box center [422, 270] width 16 height 7
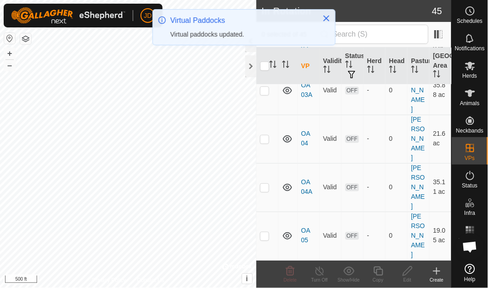
scroll to position [337, 0]
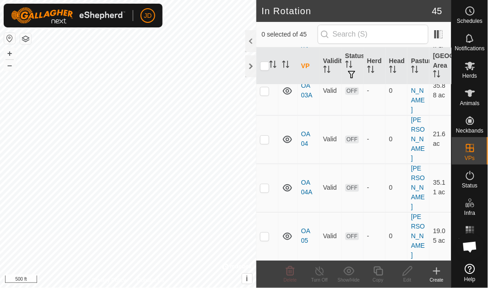
checkbox input "true"
click at [379, 274] on icon at bounding box center [378, 271] width 11 height 11
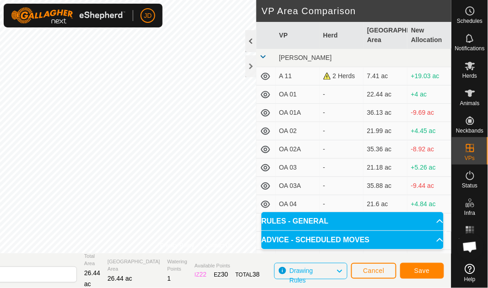
click at [248, 43] on div "Privacy Policy Contact Us Status: OFF Type: Inclusion Zone + – ⇧ i © Mapbox , ©…" at bounding box center [196, 144] width 510 height 288
click at [29, 276] on input "OA 08-VP001" at bounding box center [13, 275] width 128 height 16
type input "OA 08A"
click at [422, 270] on span "Save" at bounding box center [422, 270] width 16 height 7
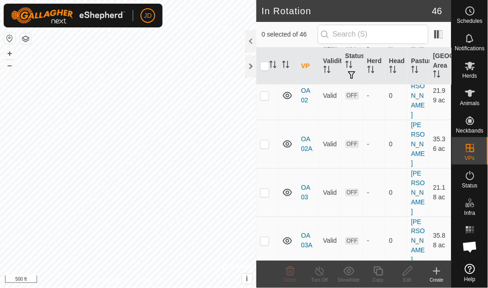
scroll to position [374, 0]
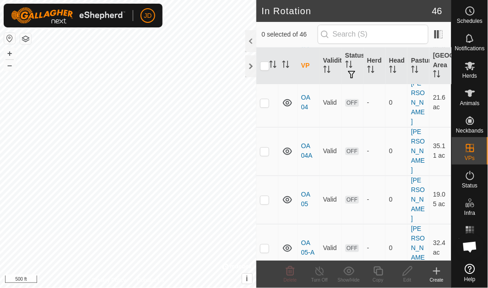
checkbox input "true"
click at [380, 274] on icon at bounding box center [378, 271] width 11 height 11
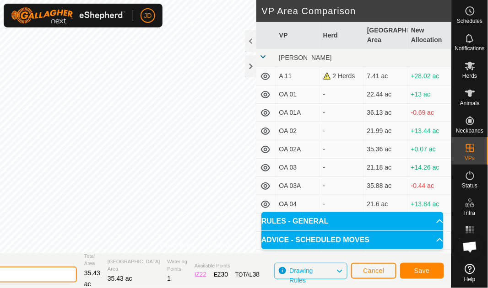
click at [30, 277] on input "OA 09-VP001" at bounding box center [13, 275] width 128 height 16
type input "OA 09A"
click at [418, 268] on span "Save" at bounding box center [422, 270] width 16 height 7
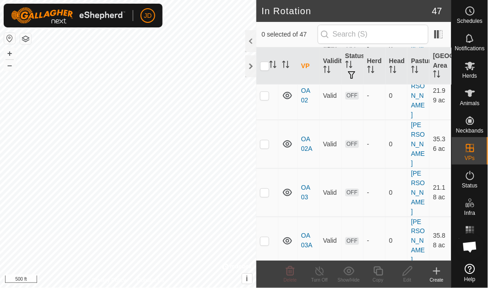
scroll to position [374, 0]
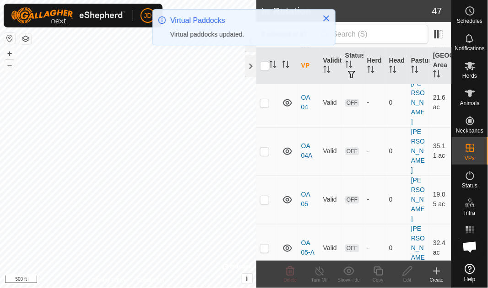
checkbox input "true"
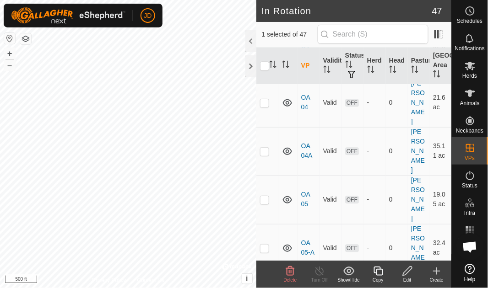
click at [380, 274] on icon at bounding box center [378, 271] width 11 height 11
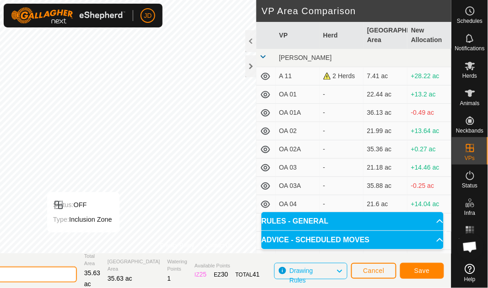
click at [31, 274] on input "OA 10-VP001" at bounding box center [13, 275] width 128 height 16
type input "OA 10A"
click at [422, 273] on span "Save" at bounding box center [422, 270] width 16 height 7
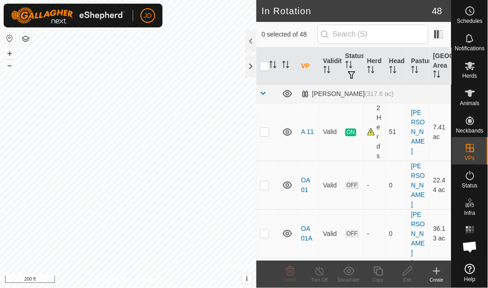
checkbox input "true"
checkbox input "false"
